Goal: Task Accomplishment & Management: Use online tool/utility

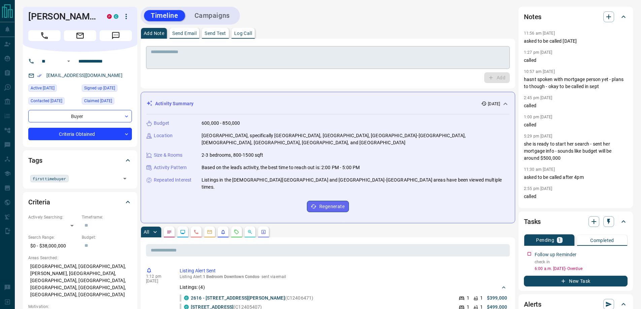
click at [257, 47] on div "* ​" at bounding box center [328, 57] width 364 height 23
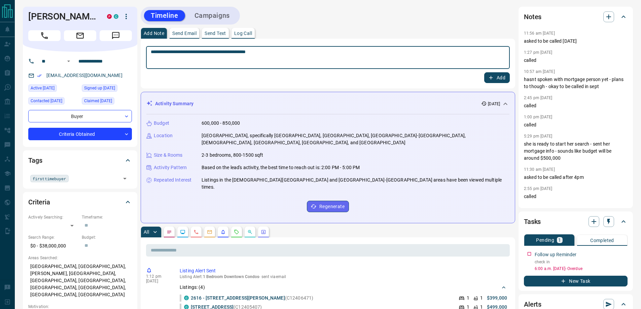
type textarea "**********"
click at [495, 79] on button "Add" at bounding box center [497, 77] width 26 height 11
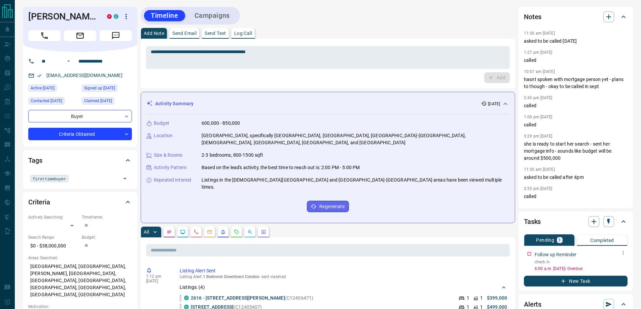
drag, startPoint x: 627, startPoint y: 250, endPoint x: 624, endPoint y: 252, distance: 3.6
click at [624, 252] on icon "button" at bounding box center [622, 252] width 5 height 5
click at [615, 267] on li "Edit" at bounding box center [613, 266] width 30 height 10
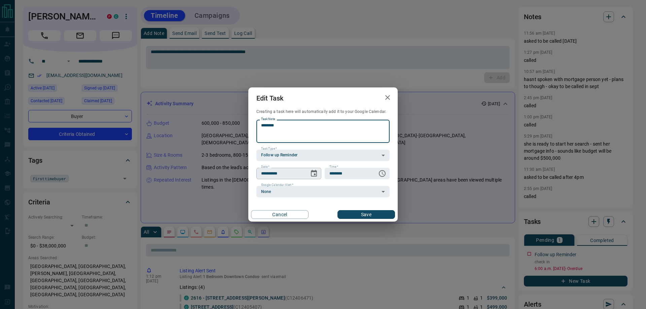
click at [310, 175] on icon "Choose date, selected date is Sep 16, 2025" at bounding box center [314, 173] width 8 height 8
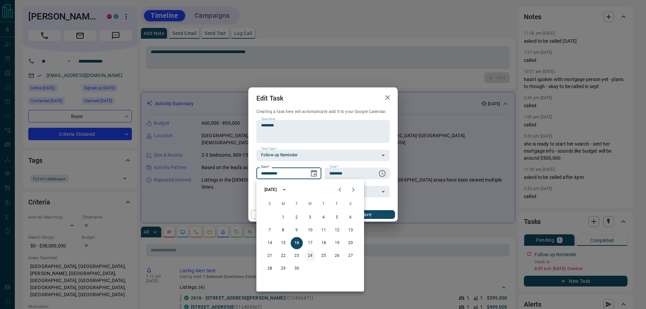
click at [311, 256] on button "24" at bounding box center [310, 256] width 12 height 12
type input "**********"
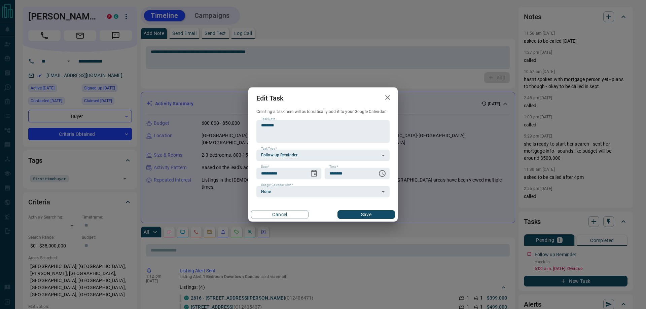
click at [365, 214] on button "Save" at bounding box center [366, 214] width 58 height 9
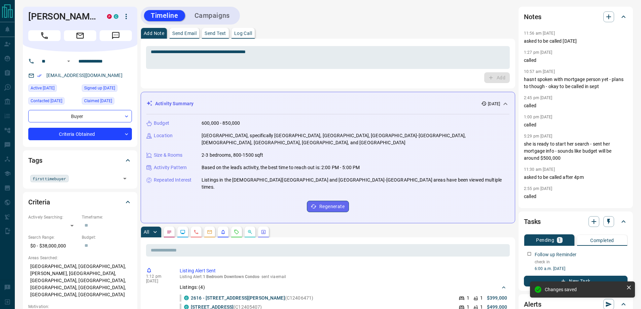
click at [593, 278] on button "New Task" at bounding box center [576, 281] width 104 height 11
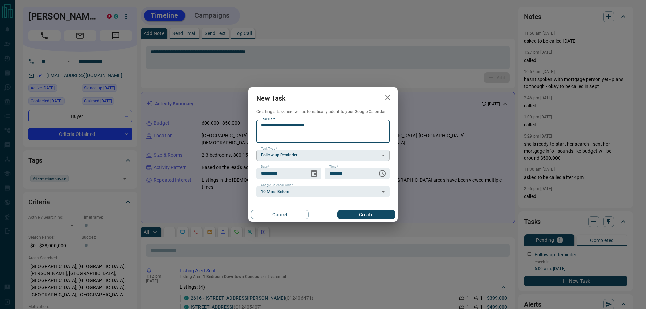
type textarea "**********"
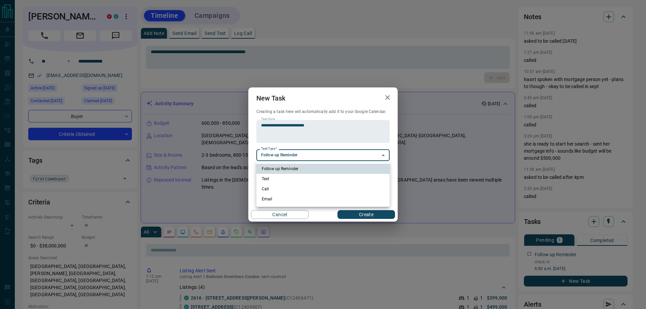
click at [327, 109] on div at bounding box center [323, 154] width 646 height 309
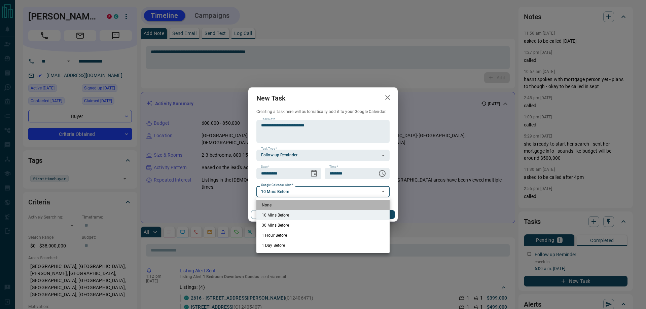
click at [273, 206] on li "None" at bounding box center [322, 205] width 133 height 10
type input "*"
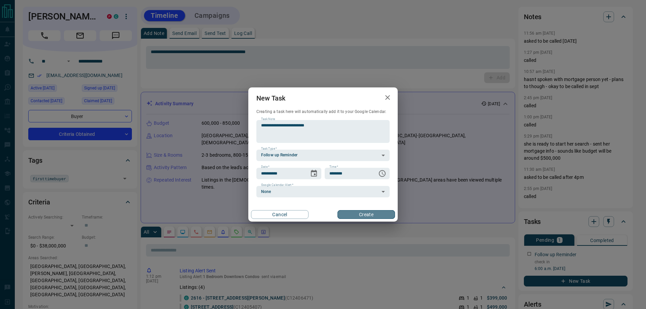
click at [351, 215] on button "Create" at bounding box center [366, 214] width 58 height 9
